Goal: Task Accomplishment & Management: Use online tool/utility

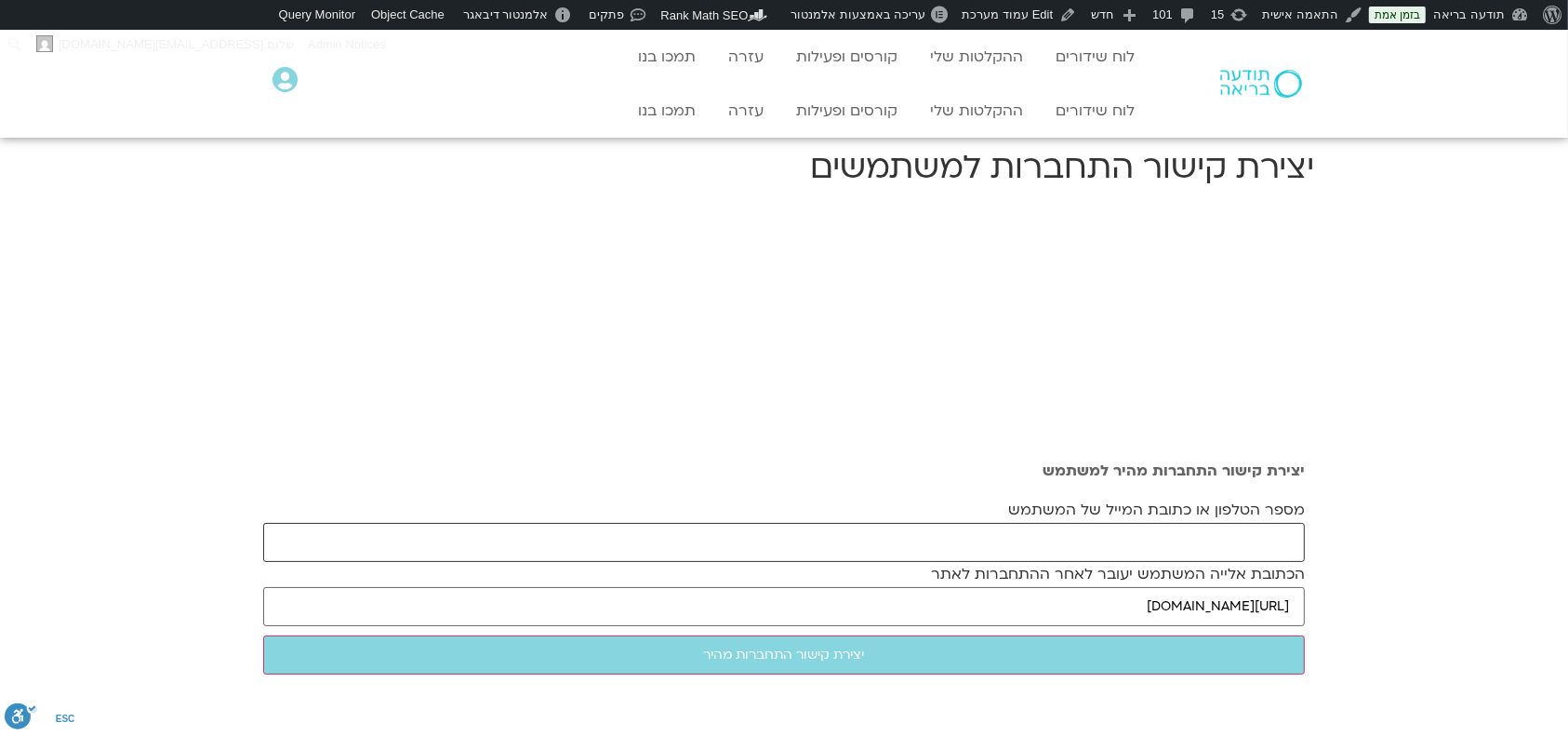
click at [968, 540] on input "מספר הטלפון או כתובת המייל של המשתמש" at bounding box center [784, 542] width 1042 height 39
paste input "[EMAIL_ADDRESS][DOMAIN_NAME]"
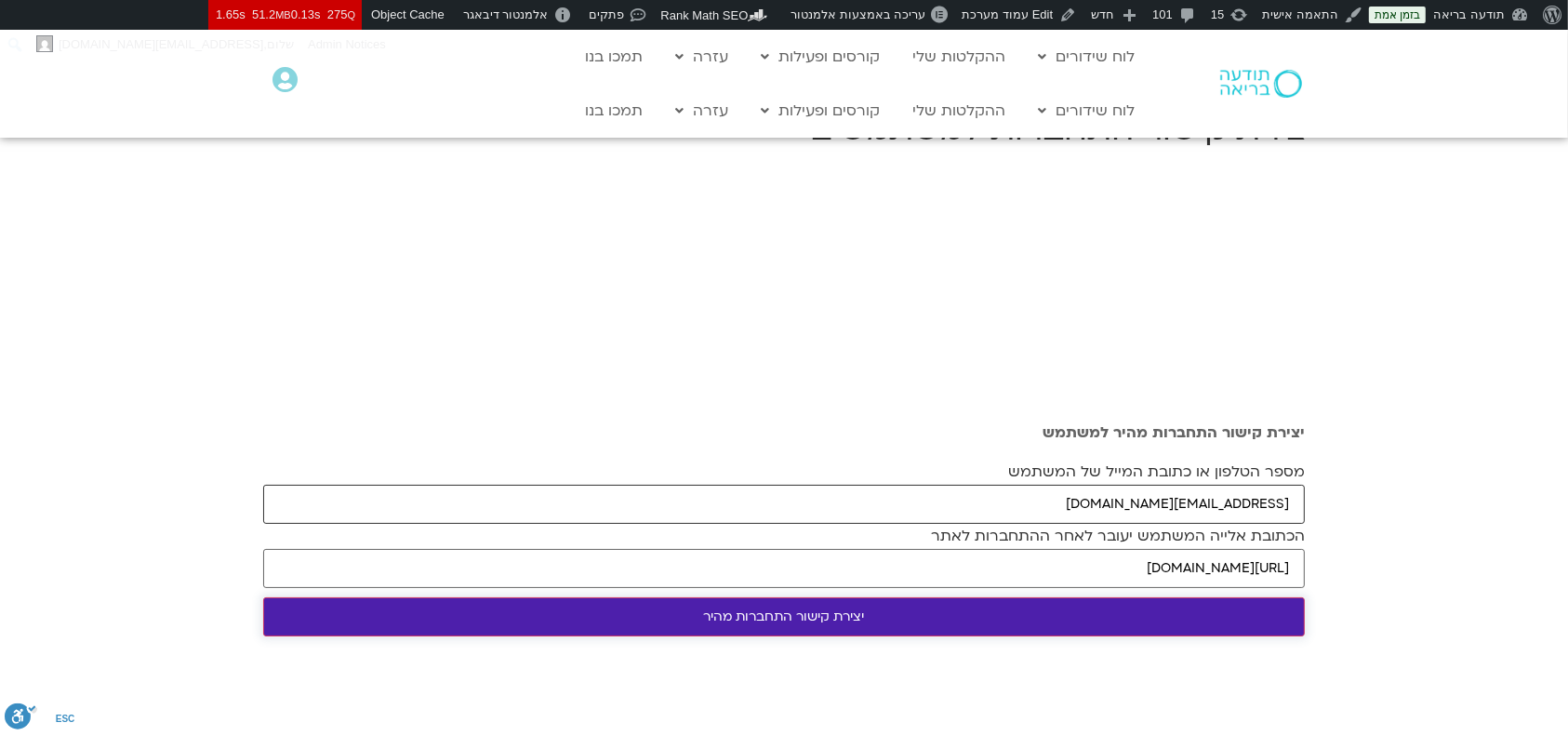
type input "[EMAIL_ADDRESS][DOMAIN_NAME]"
click at [1047, 617] on input "יצירת קישור התחברות מהיר" at bounding box center [784, 616] width 1042 height 39
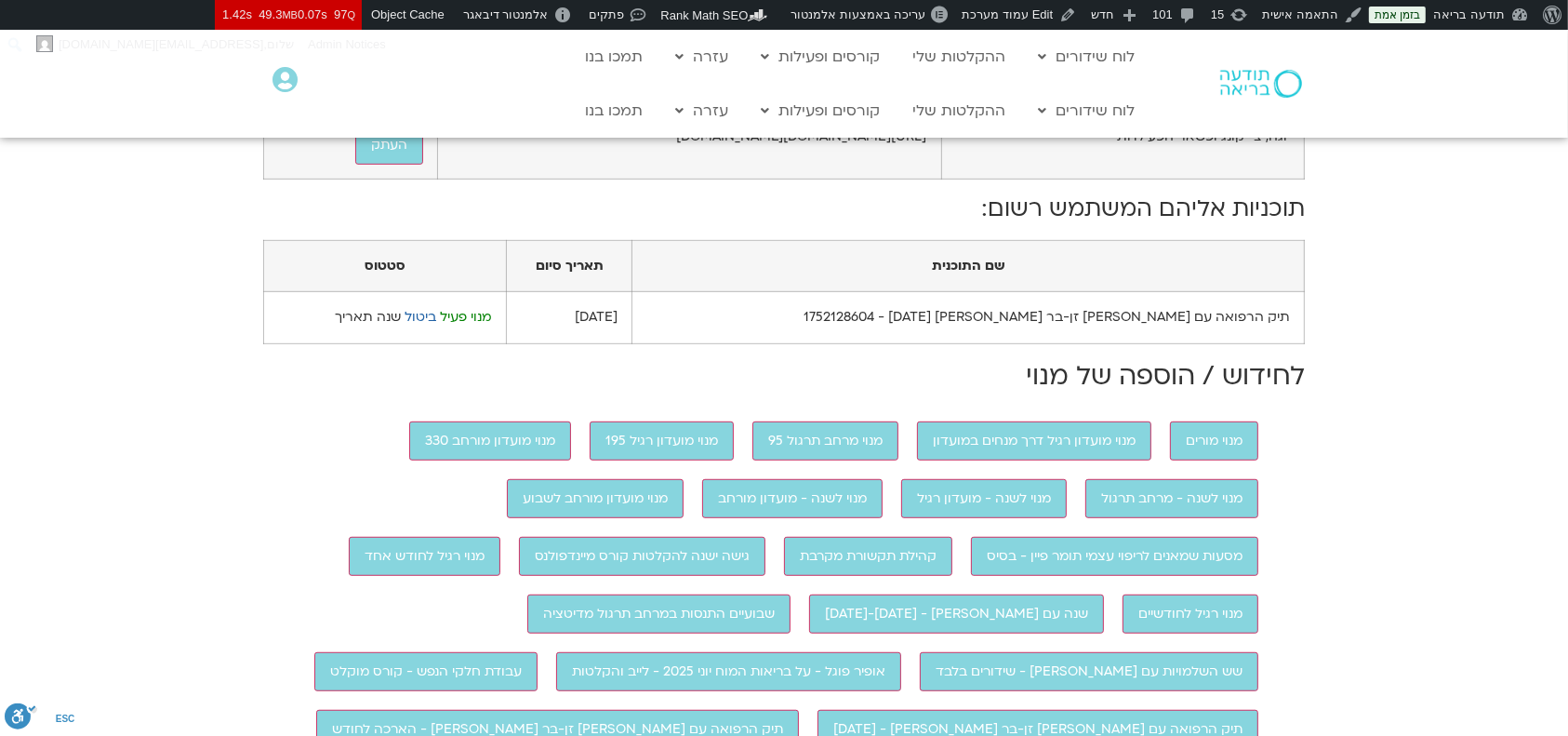
scroll to position [462, 0]
